Goal: Information Seeking & Learning: Check status

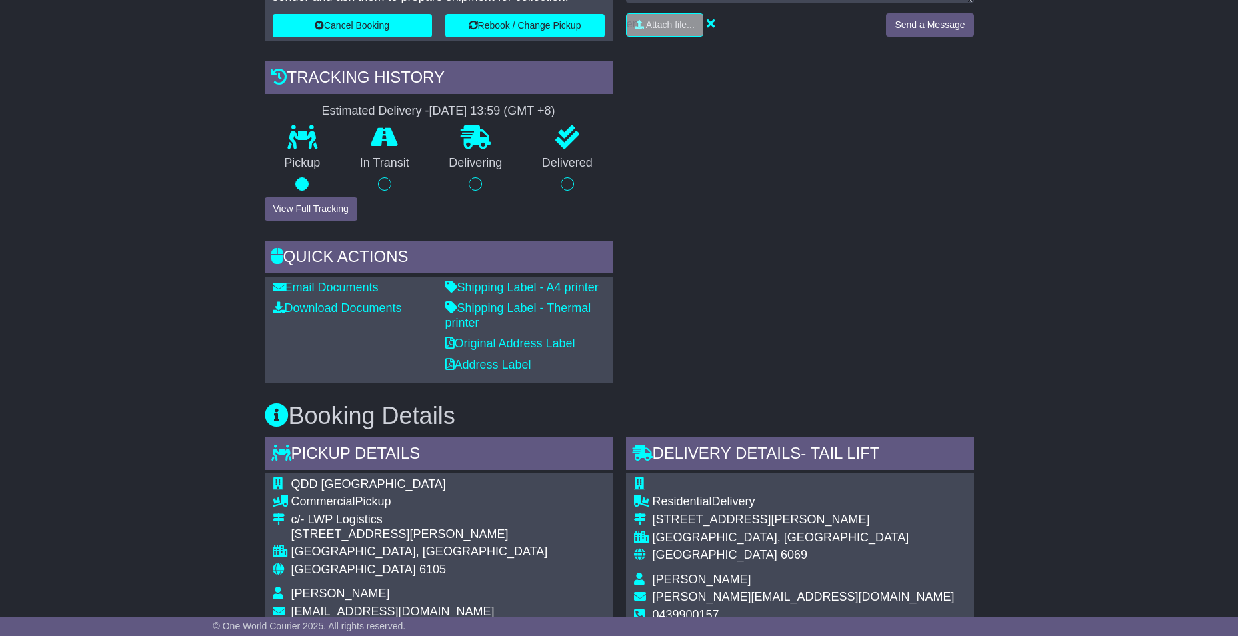
scroll to position [430, 0]
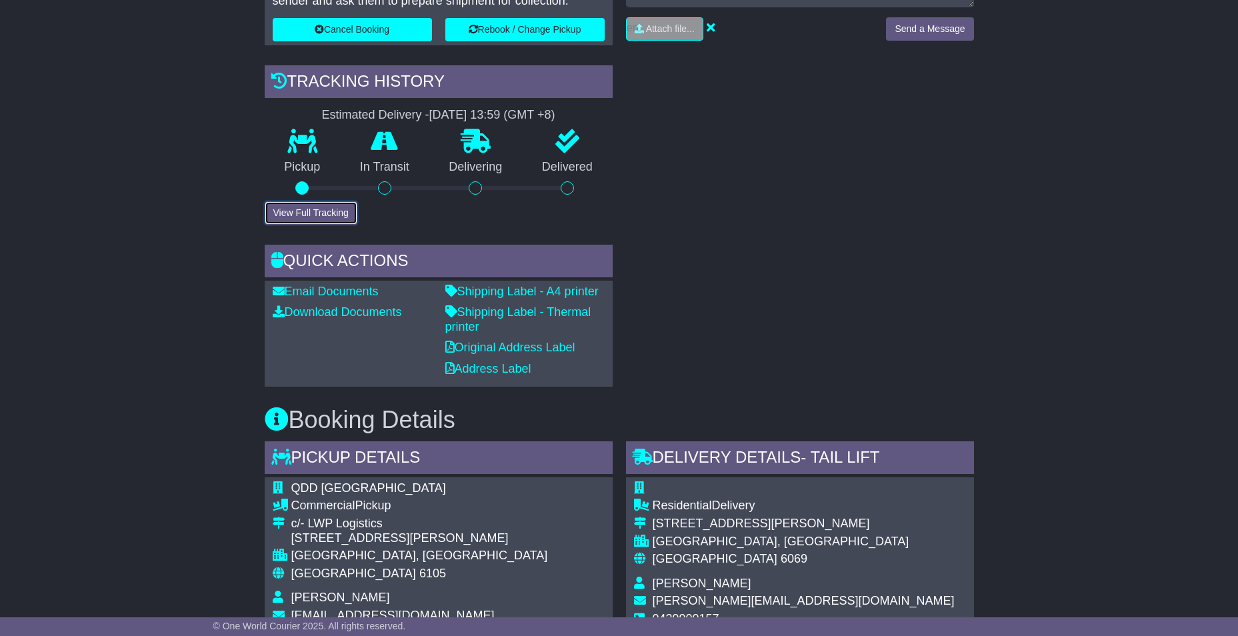
click at [312, 213] on button "View Full Tracking" at bounding box center [311, 212] width 93 height 23
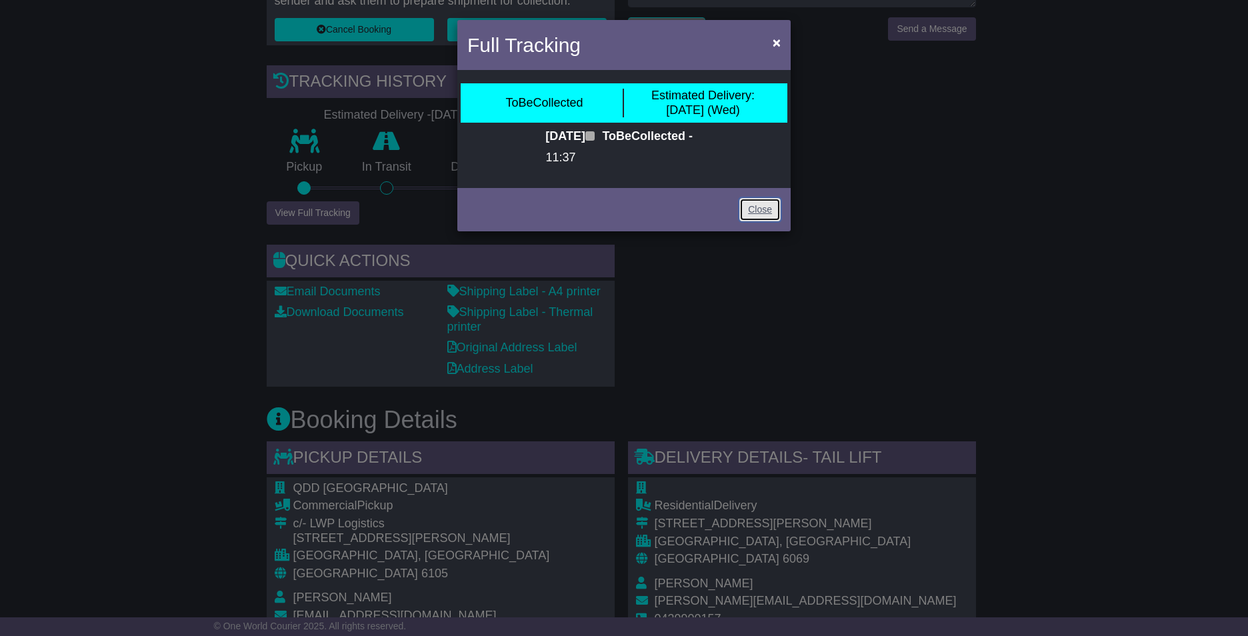
click at [760, 221] on link "Close" at bounding box center [760, 209] width 41 height 23
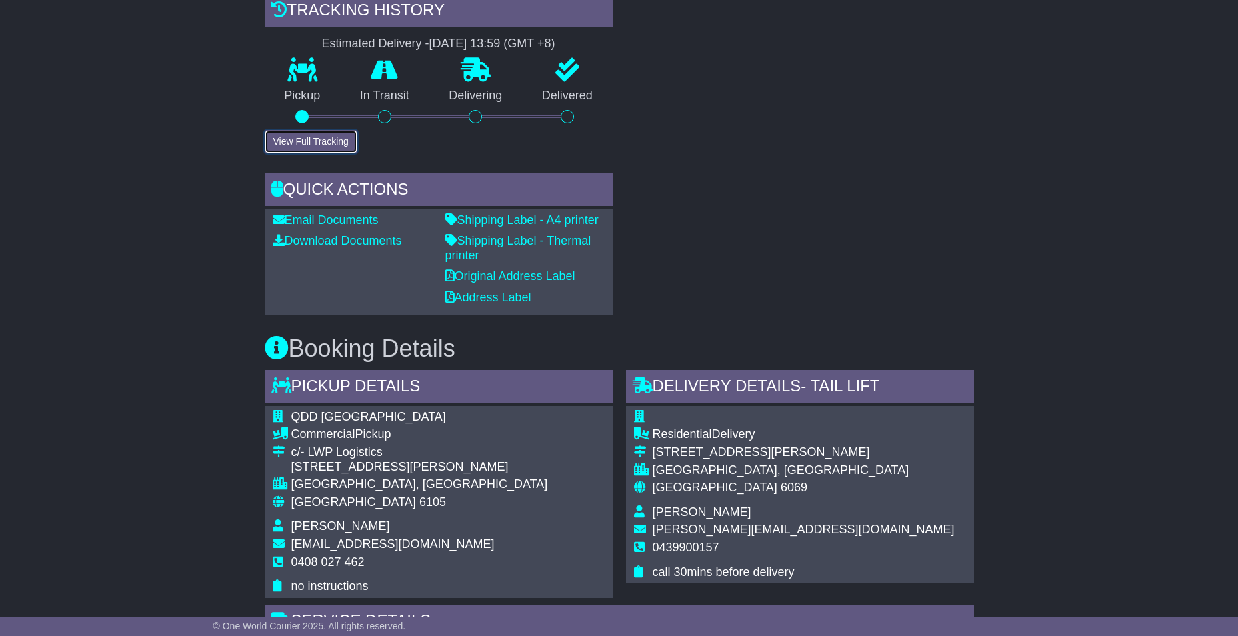
scroll to position [697, 0]
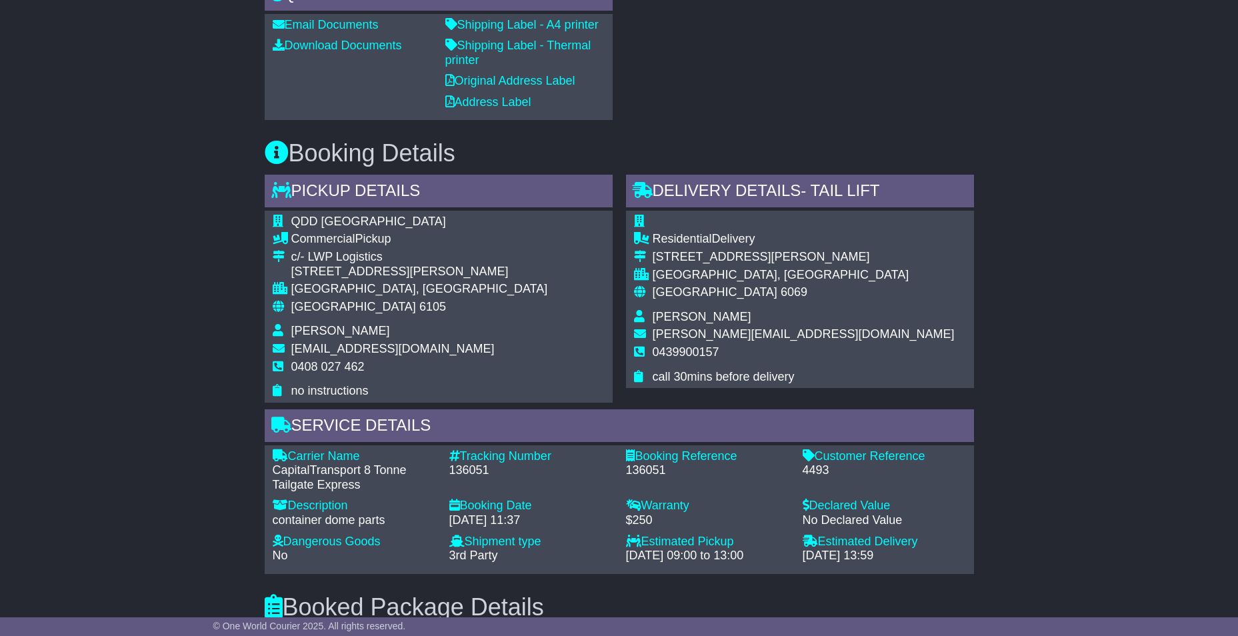
click at [680, 353] on span "0439900157" at bounding box center [686, 351] width 67 height 13
copy span "0439900157"
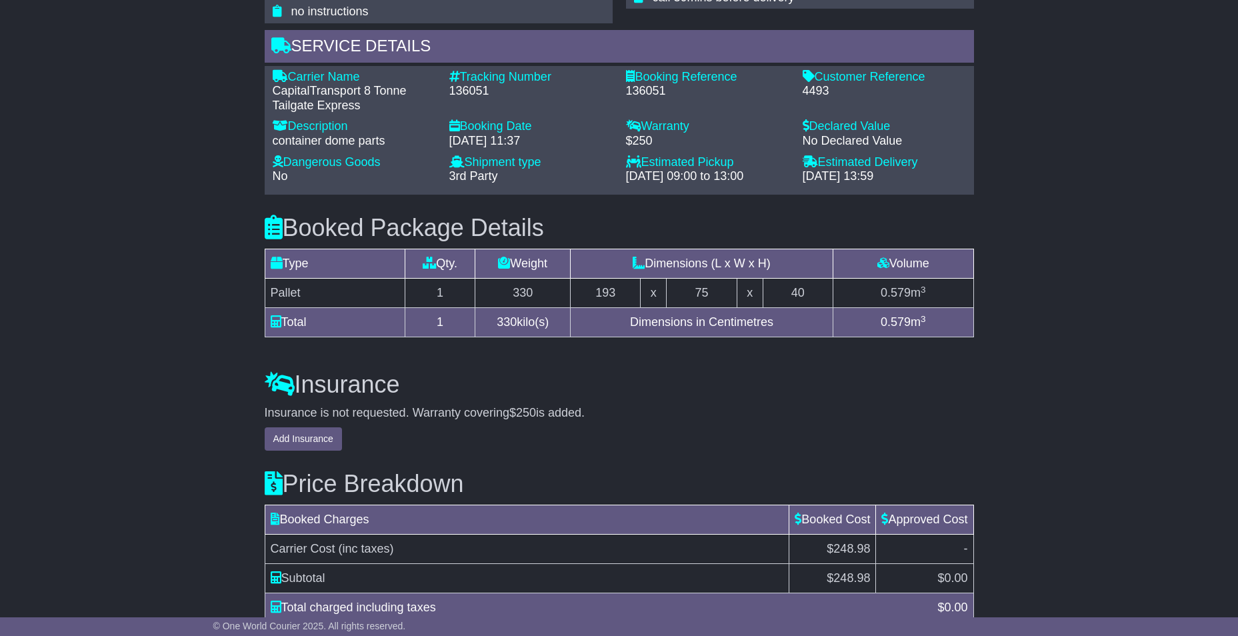
scroll to position [1140, 0]
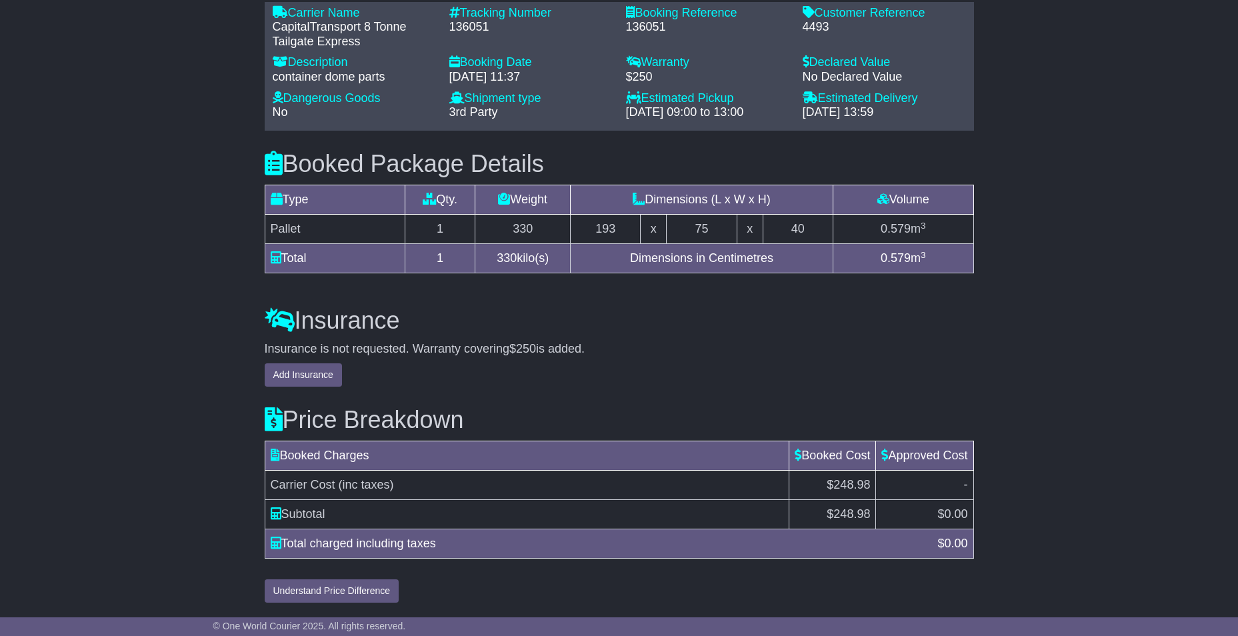
drag, startPoint x: 131, startPoint y: 301, endPoint x: 140, endPoint y: 299, distance: 8.9
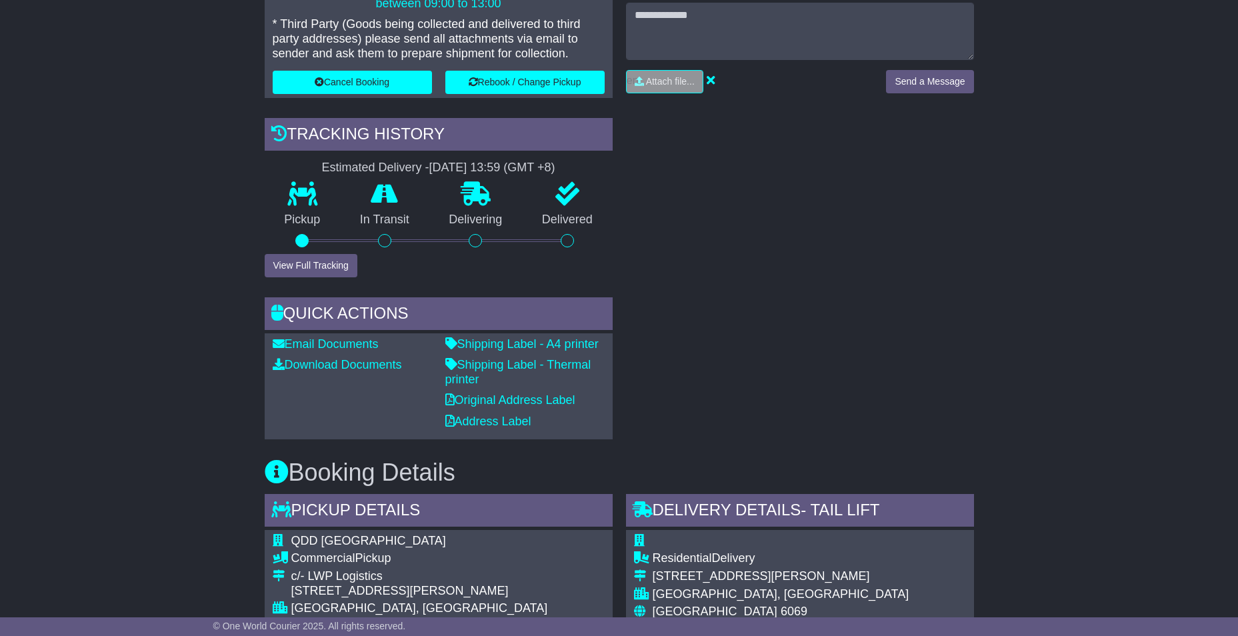
scroll to position [73, 0]
